Goal: Navigation & Orientation: Understand site structure

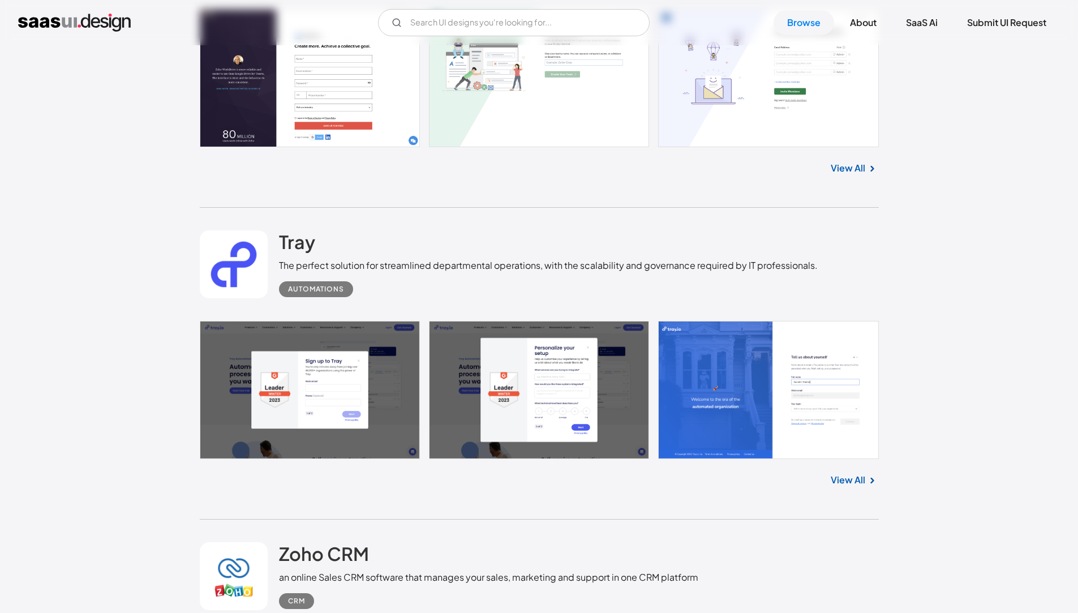
scroll to position [2208, 0]
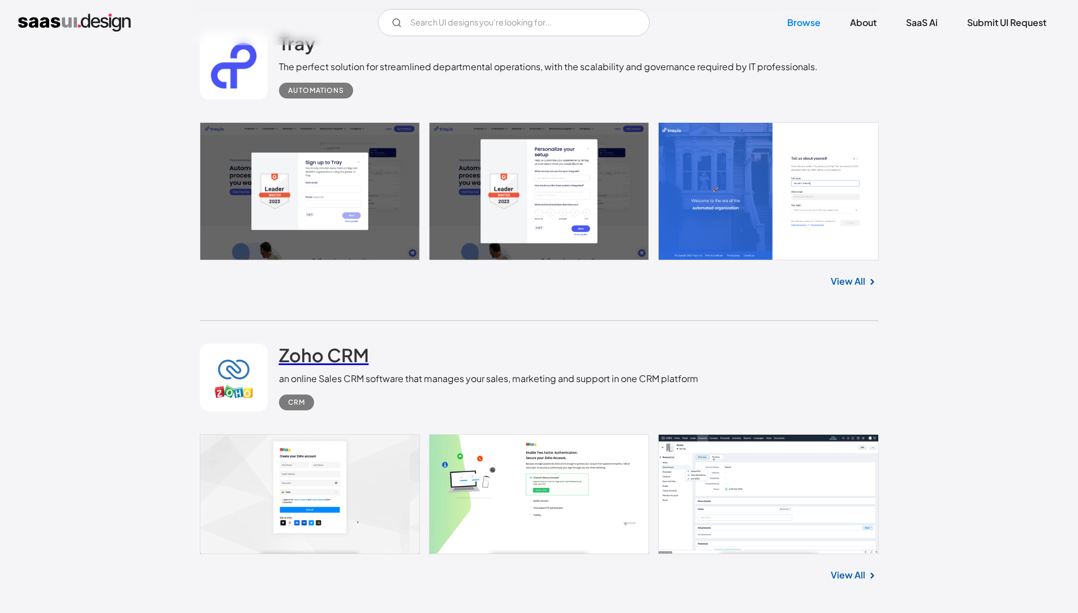
click at [315, 361] on h2 "Zoho CRM" at bounding box center [324, 355] width 90 height 23
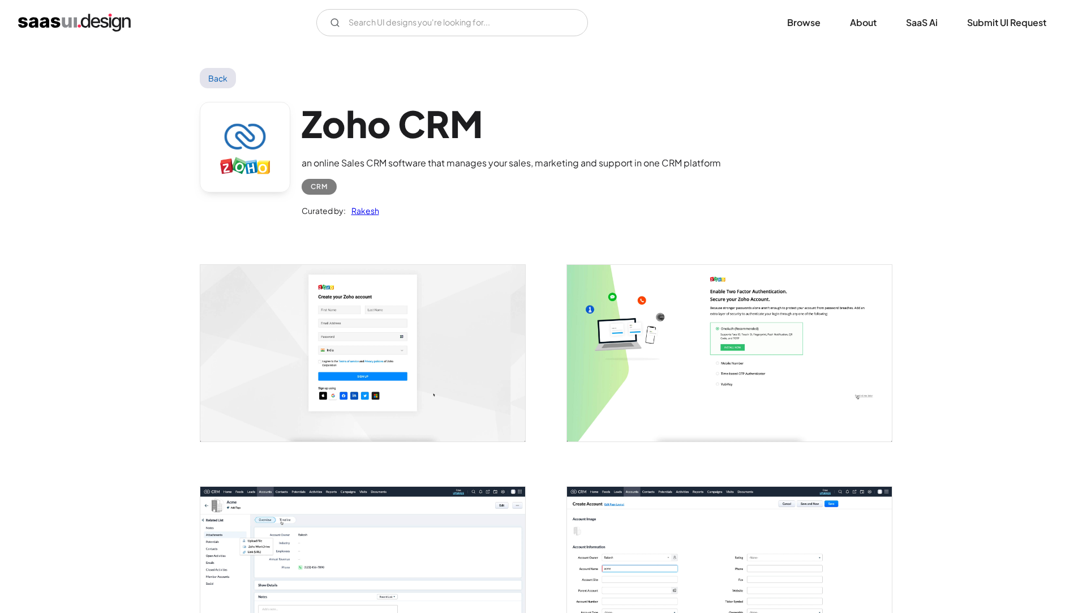
click at [324, 391] on img "open lightbox" at bounding box center [362, 353] width 325 height 176
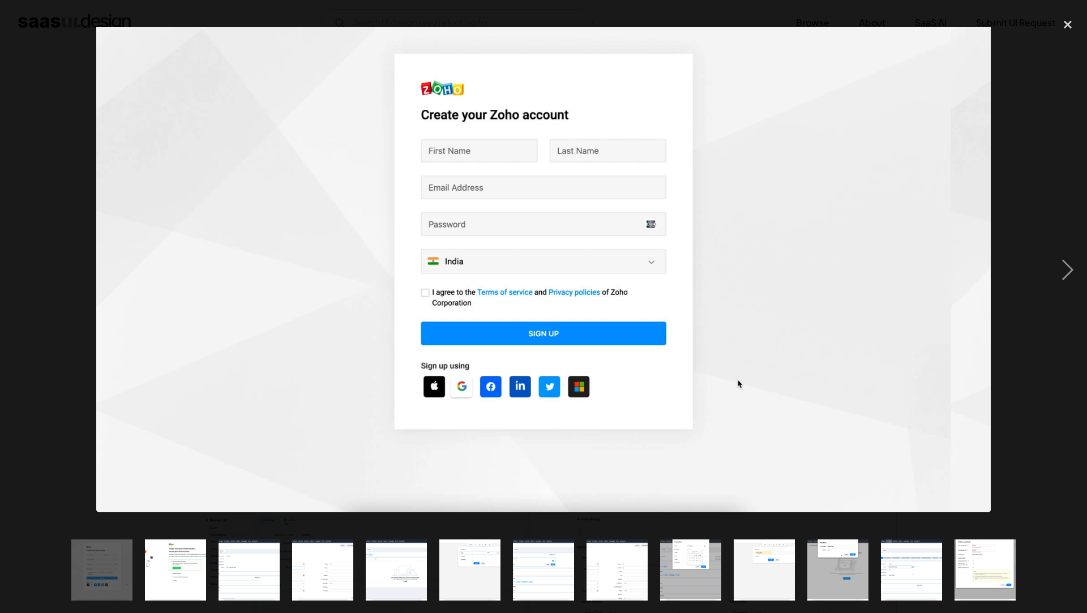
click at [485, 396] on div at bounding box center [543, 269] width 1087 height 515
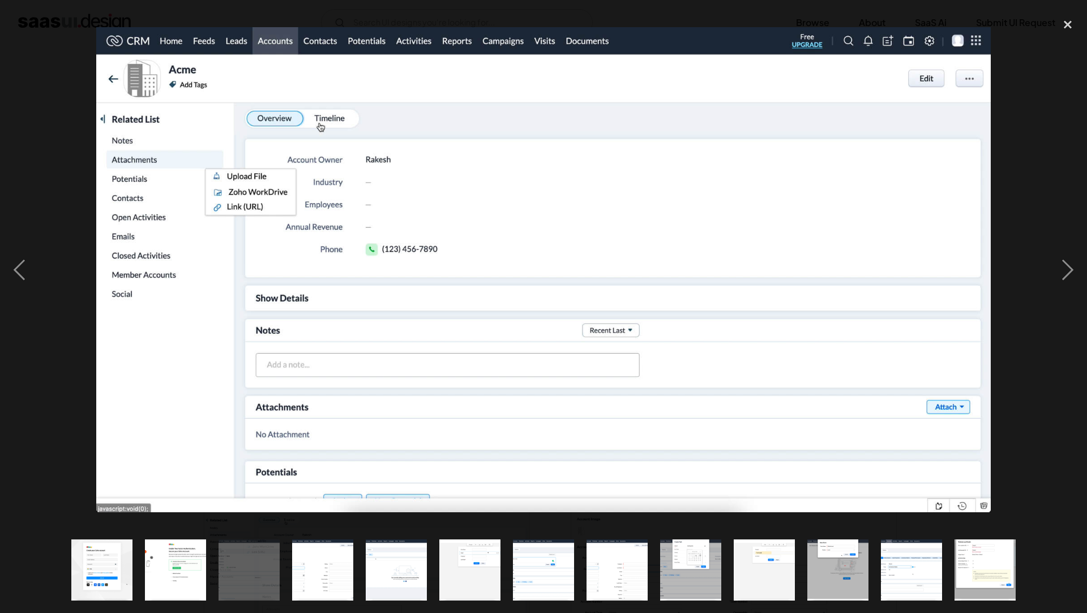
drag, startPoint x: 589, startPoint y: 370, endPoint x: 135, endPoint y: 328, distance: 455.3
click at [135, 328] on div at bounding box center [543, 269] width 1087 height 515
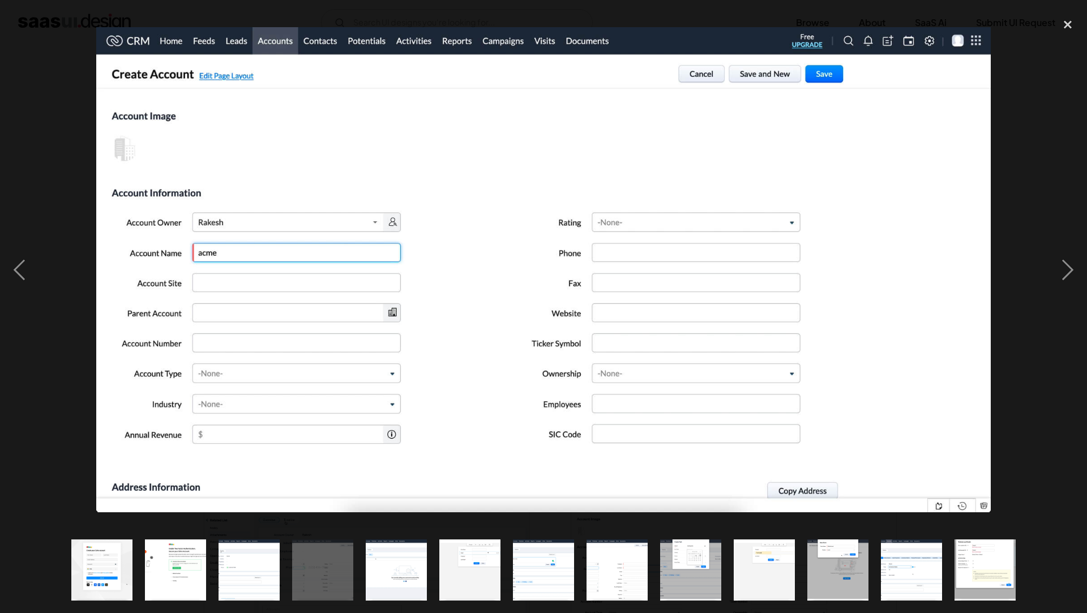
drag, startPoint x: 794, startPoint y: 310, endPoint x: 578, endPoint y: 307, distance: 215.7
click at [578, 307] on div at bounding box center [543, 269] width 1087 height 515
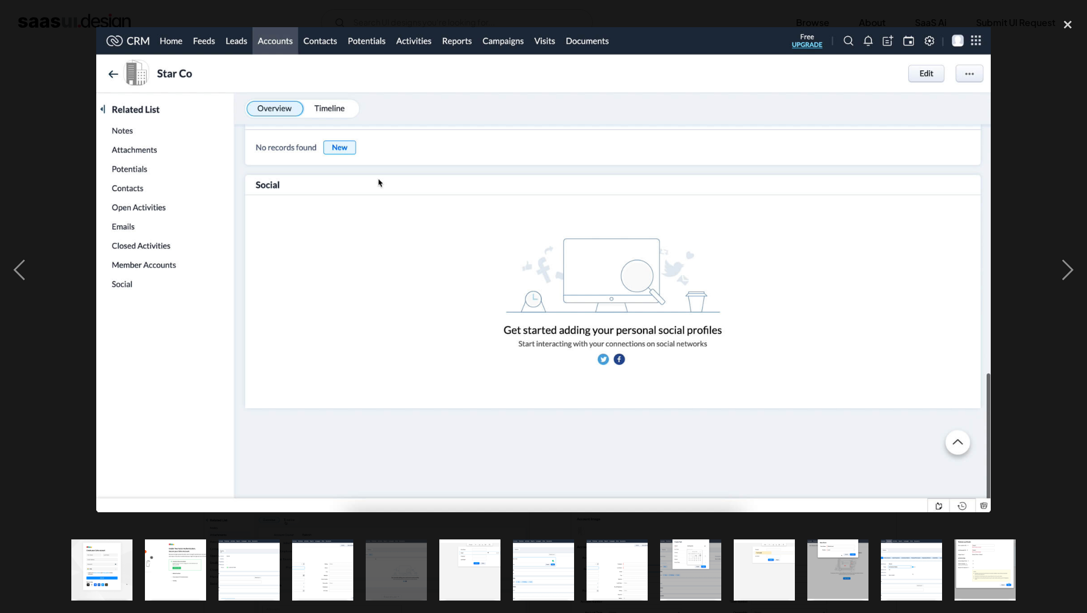
drag, startPoint x: 681, startPoint y: 312, endPoint x: 614, endPoint y: 299, distance: 68.7
click at [589, 299] on div at bounding box center [543, 269] width 1087 height 515
click at [585, 290] on div at bounding box center [543, 269] width 1087 height 515
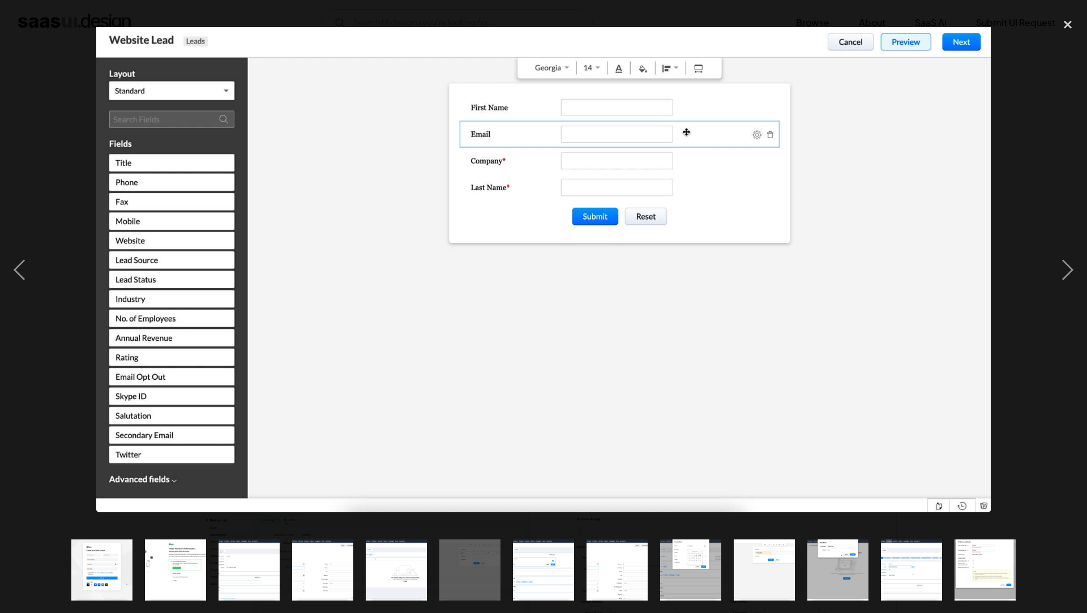
click at [508, 275] on div at bounding box center [543, 269] width 1087 height 515
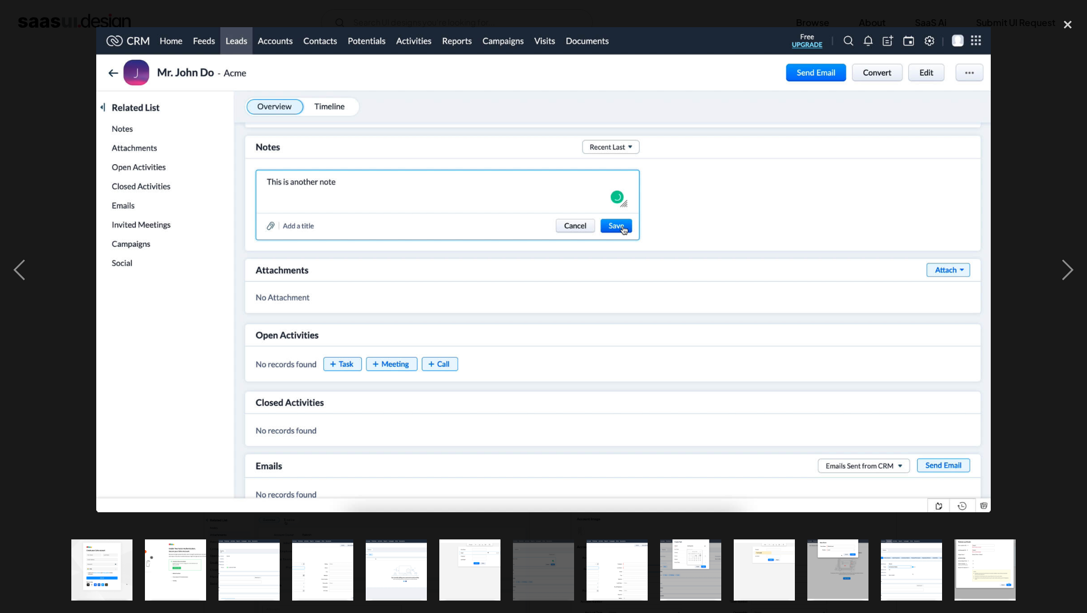
drag, startPoint x: 552, startPoint y: 273, endPoint x: 528, endPoint y: 273, distance: 24.3
click at [528, 273] on img at bounding box center [543, 269] width 894 height 485
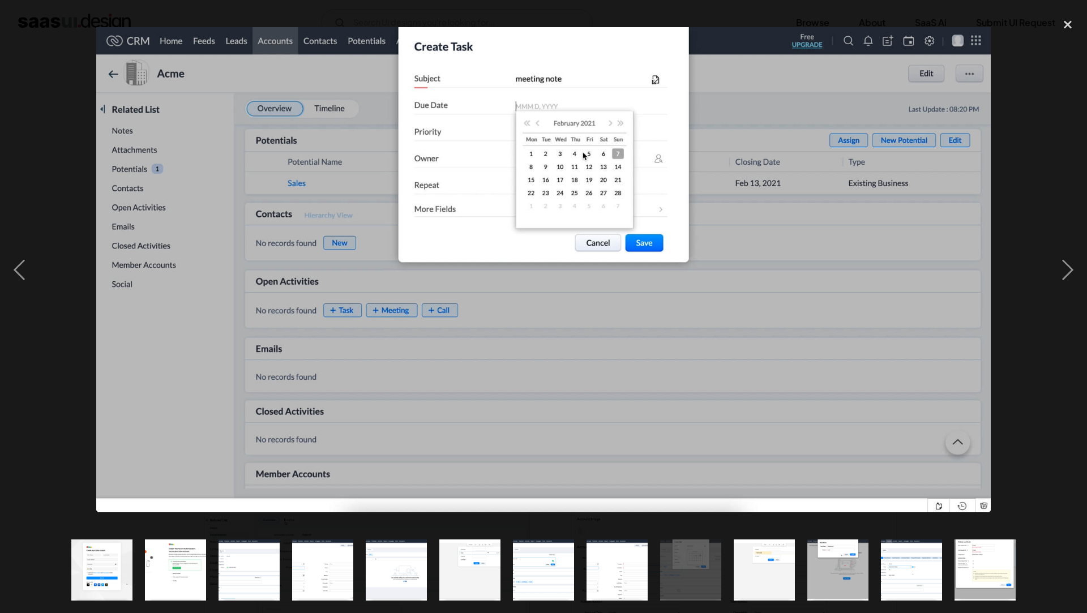
click at [429, 265] on div at bounding box center [543, 269] width 1087 height 515
click at [453, 259] on div at bounding box center [543, 269] width 1087 height 515
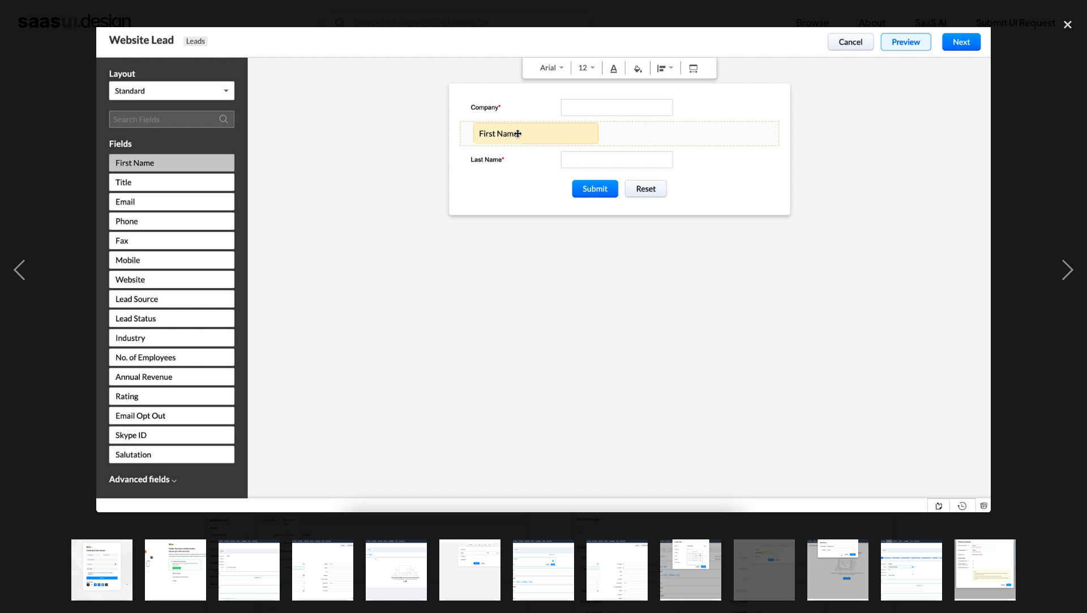
click at [477, 265] on div at bounding box center [543, 269] width 1087 height 515
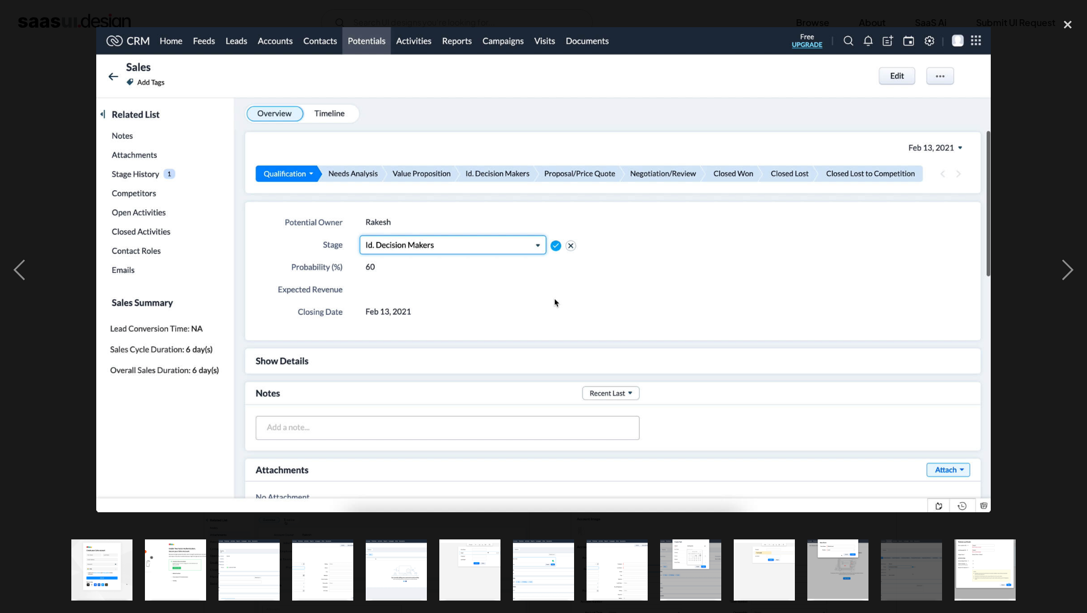
drag, startPoint x: 556, startPoint y: 279, endPoint x: 445, endPoint y: 270, distance: 111.3
click at [445, 270] on div at bounding box center [543, 269] width 1087 height 515
click at [509, 287] on div at bounding box center [543, 269] width 1087 height 515
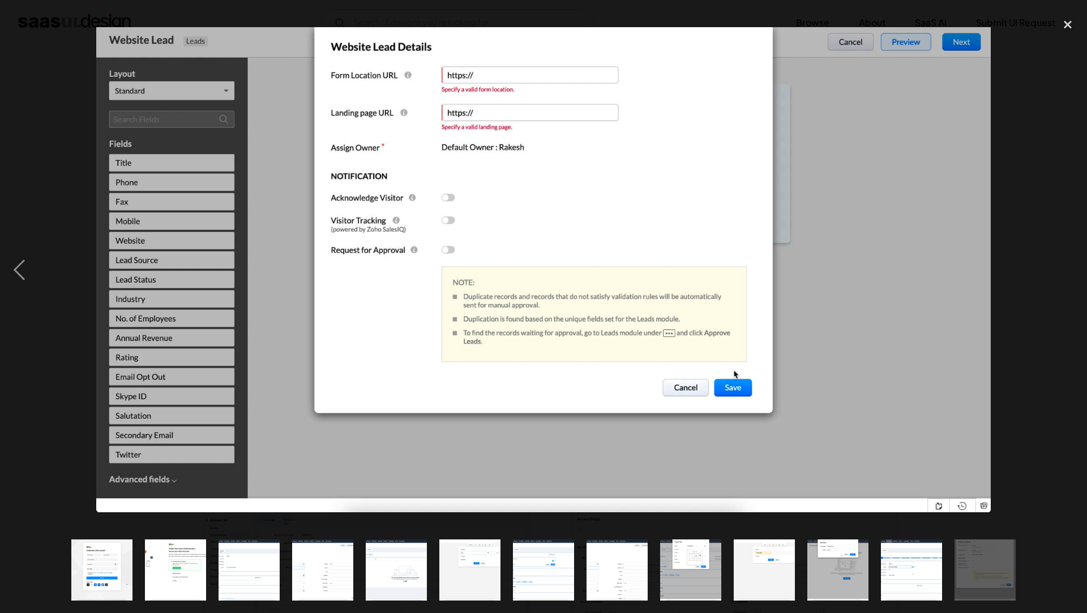
drag, startPoint x: 1056, startPoint y: 224, endPoint x: 1086, endPoint y: 115, distance: 112.4
click at [1056, 222] on div "next image" at bounding box center [1067, 269] width 38 height 515
click at [1065, 19] on div "close lightbox" at bounding box center [1067, 24] width 38 height 25
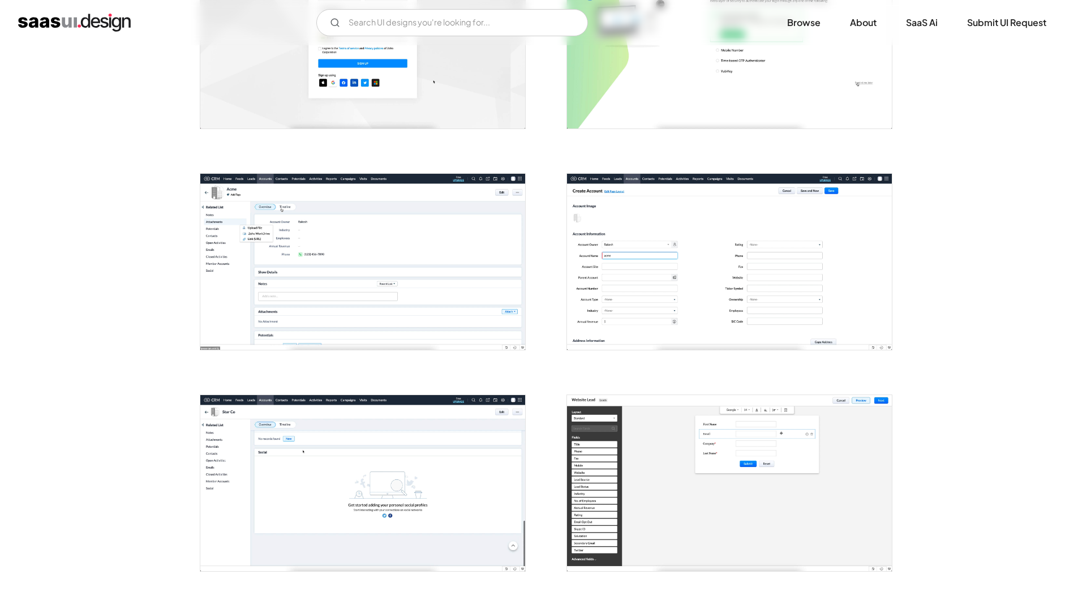
scroll to position [566, 0]
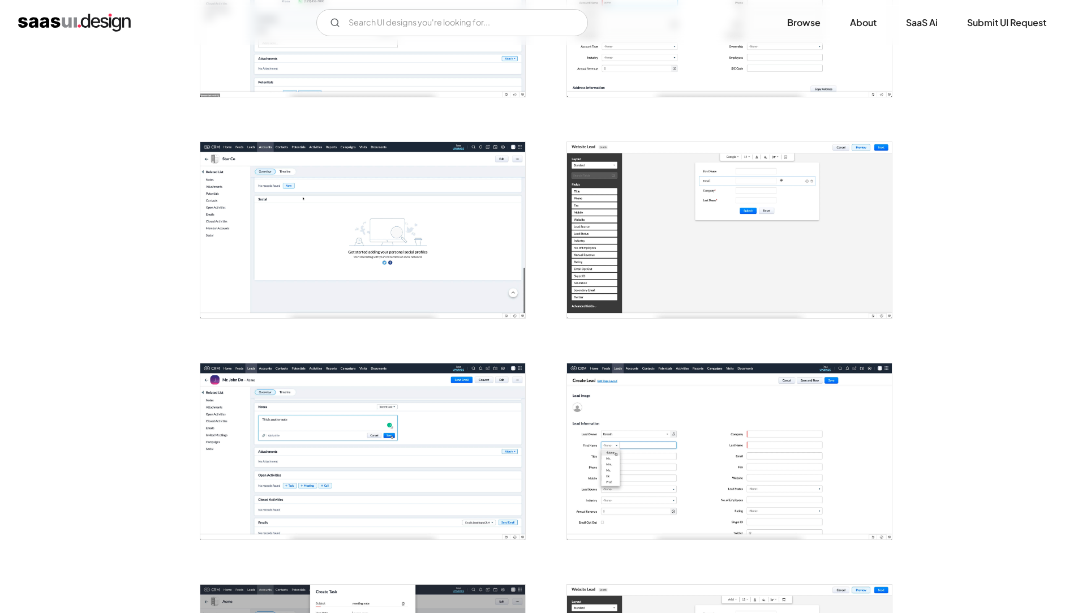
click at [46, 20] on img "home" at bounding box center [74, 23] width 113 height 18
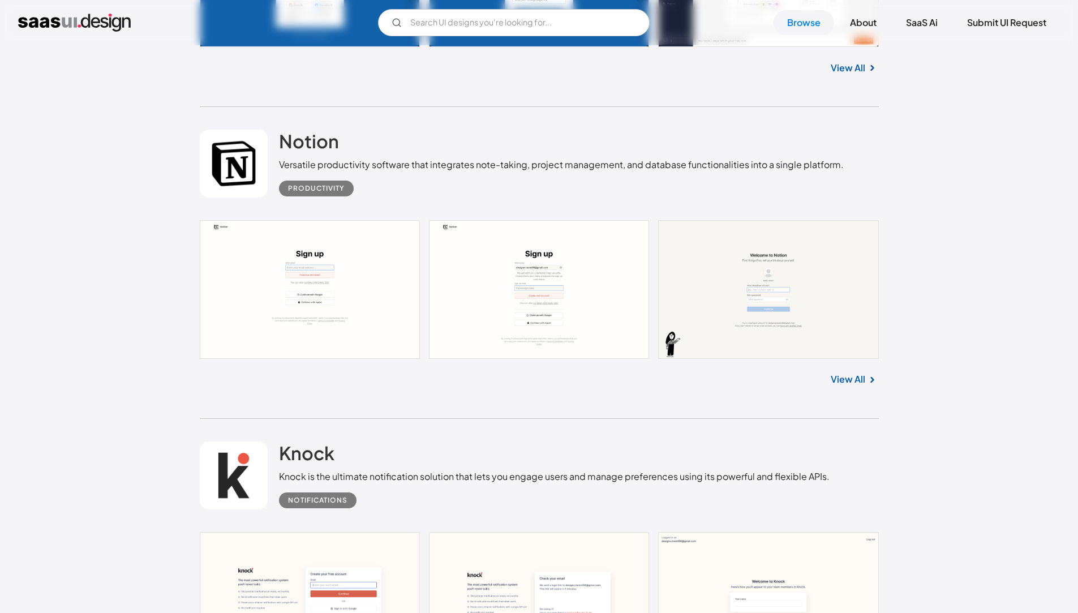
scroll to position [7019, 0]
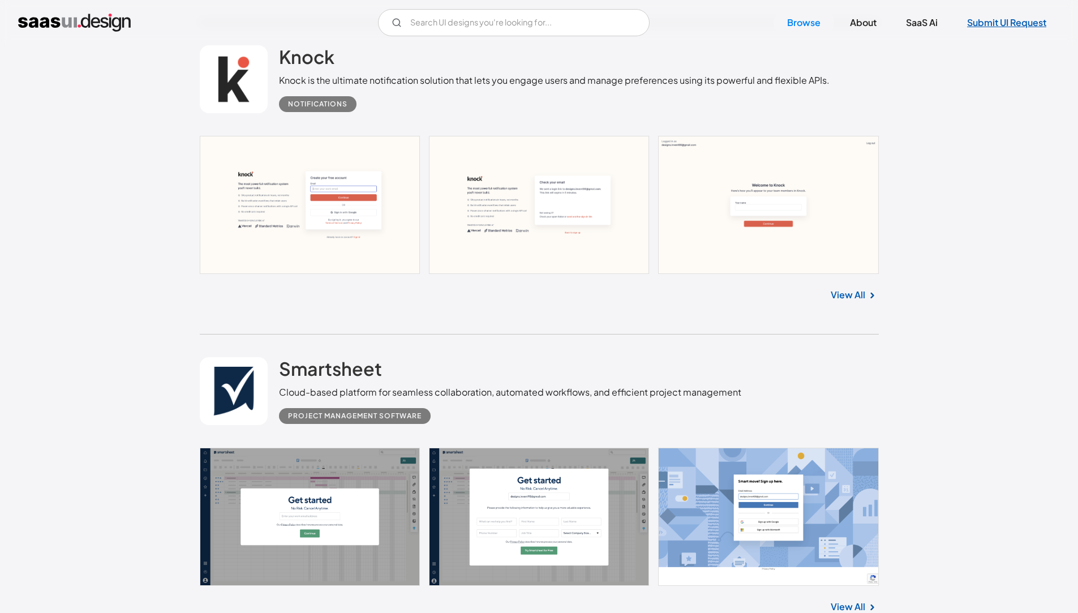
click at [995, 27] on link "Submit UI Request" at bounding box center [1007, 22] width 106 height 25
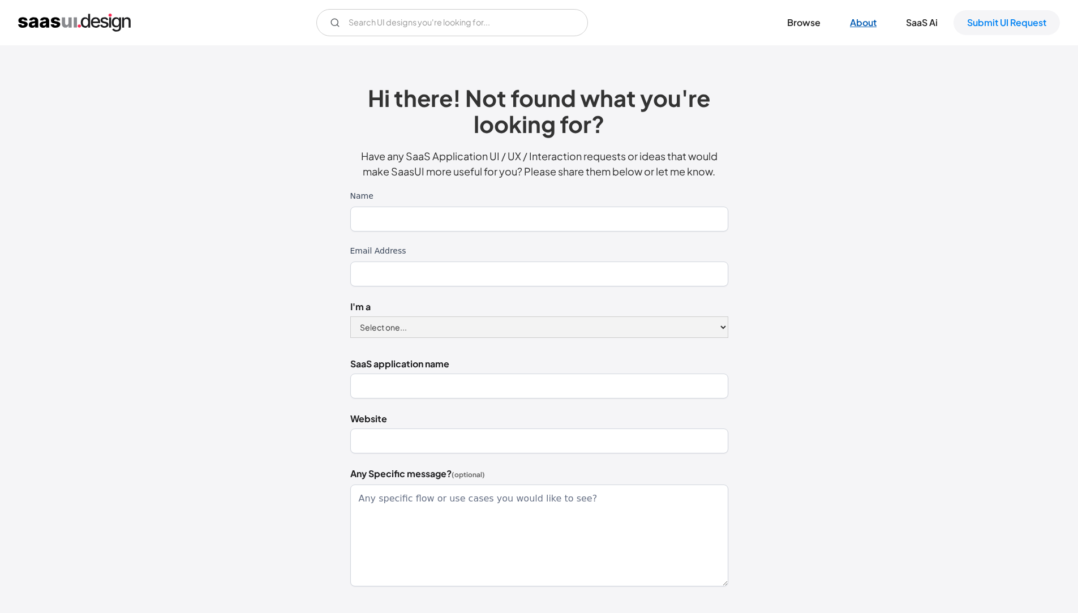
click at [872, 31] on link "About" at bounding box center [864, 22] width 54 height 25
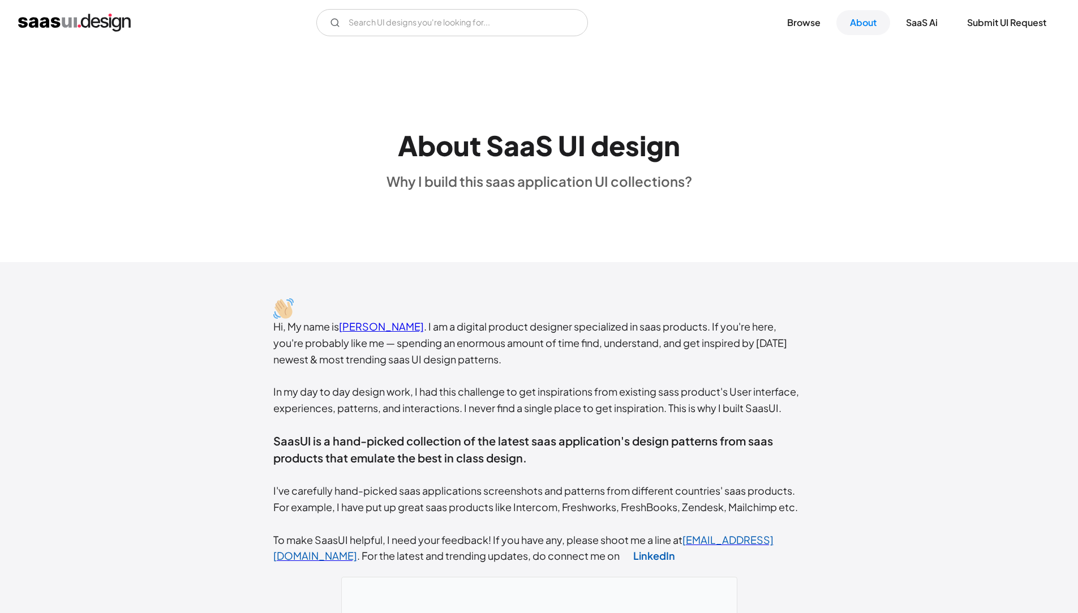
click at [794, 22] on link "Browse" at bounding box center [804, 22] width 61 height 25
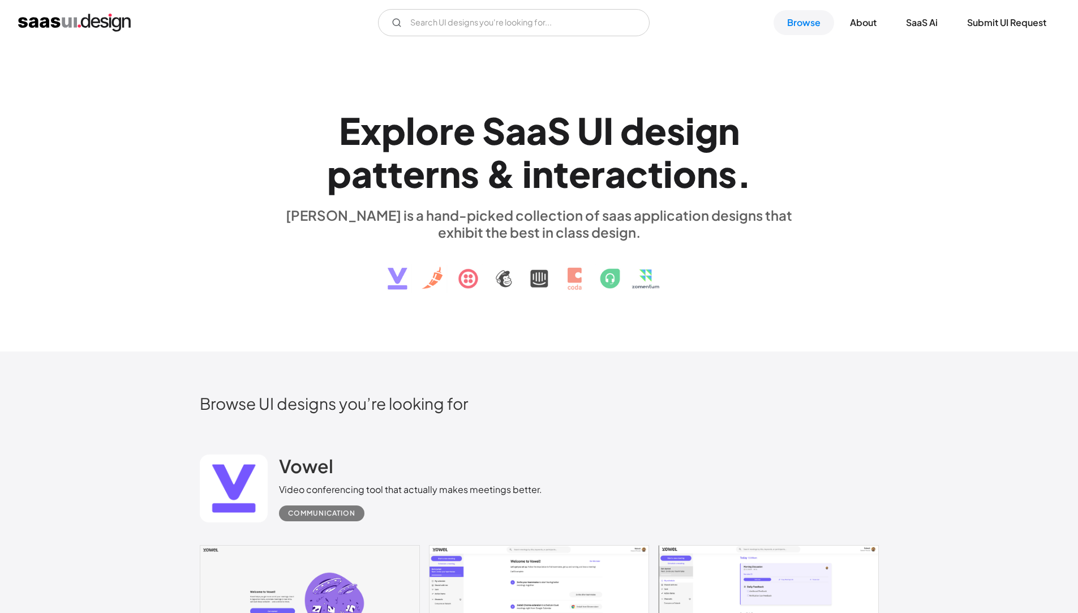
click at [928, 27] on link "SaaS Ai" at bounding box center [922, 22] width 59 height 25
